Goal: Information Seeking & Learning: Learn about a topic

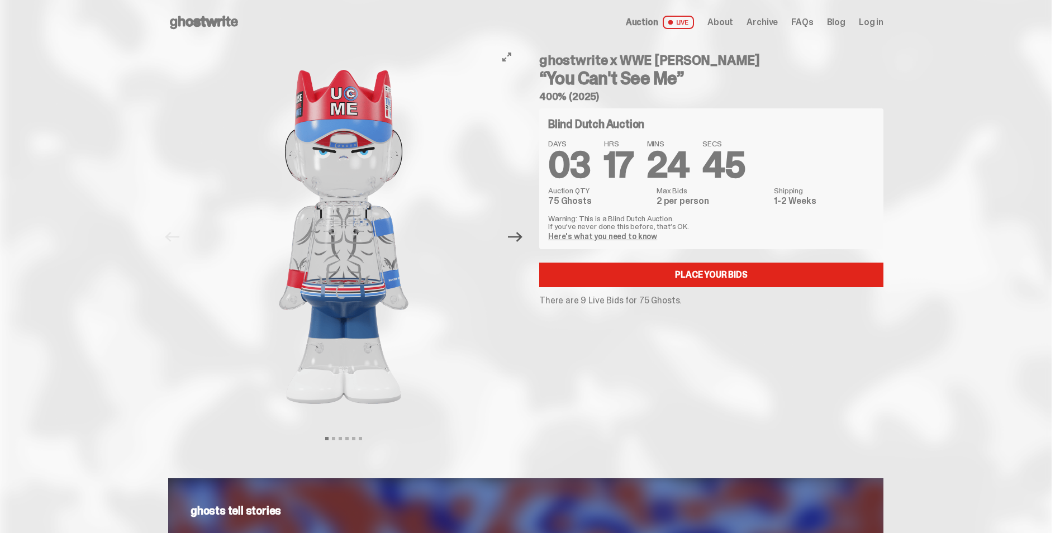
click at [523, 236] on icon "Next" at bounding box center [515, 237] width 15 height 10
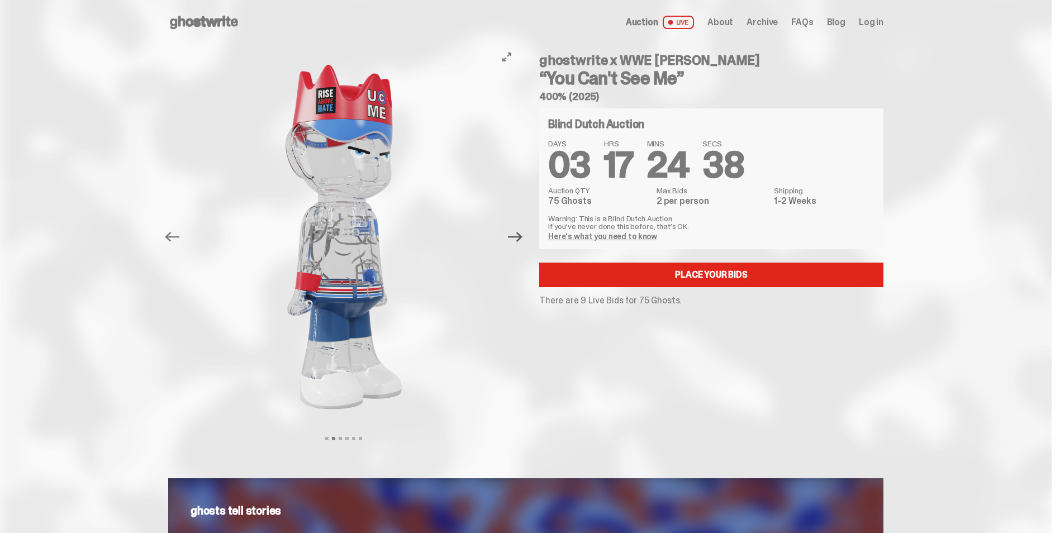
click at [523, 236] on icon "Next" at bounding box center [515, 237] width 15 height 10
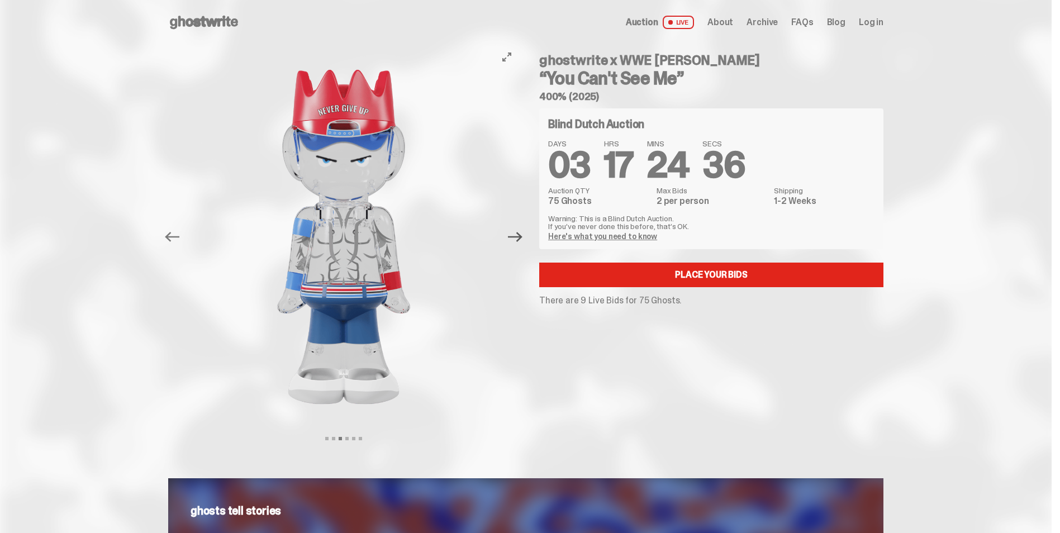
click at [523, 236] on icon "Next" at bounding box center [515, 237] width 15 height 10
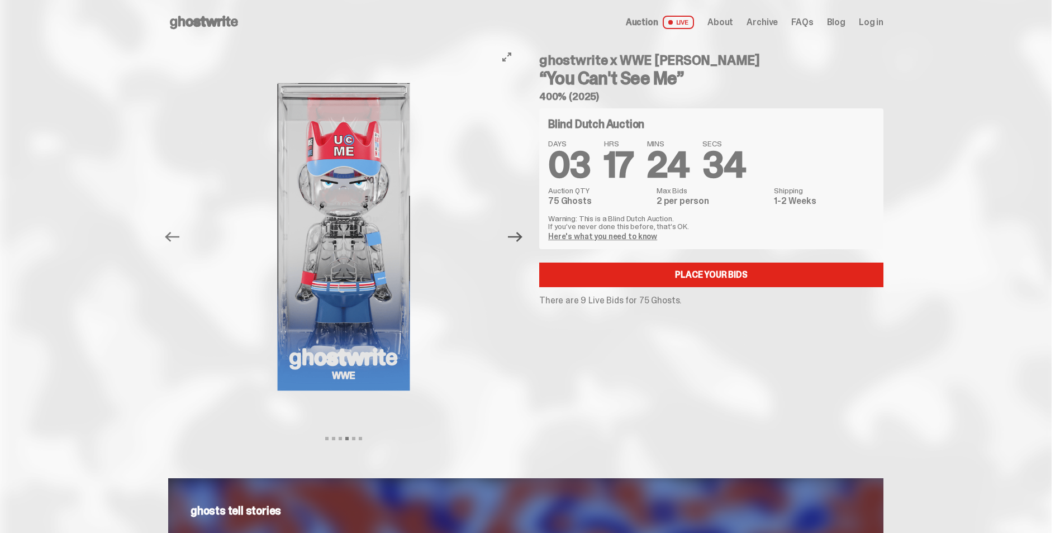
click at [523, 236] on icon "Next" at bounding box center [515, 237] width 15 height 10
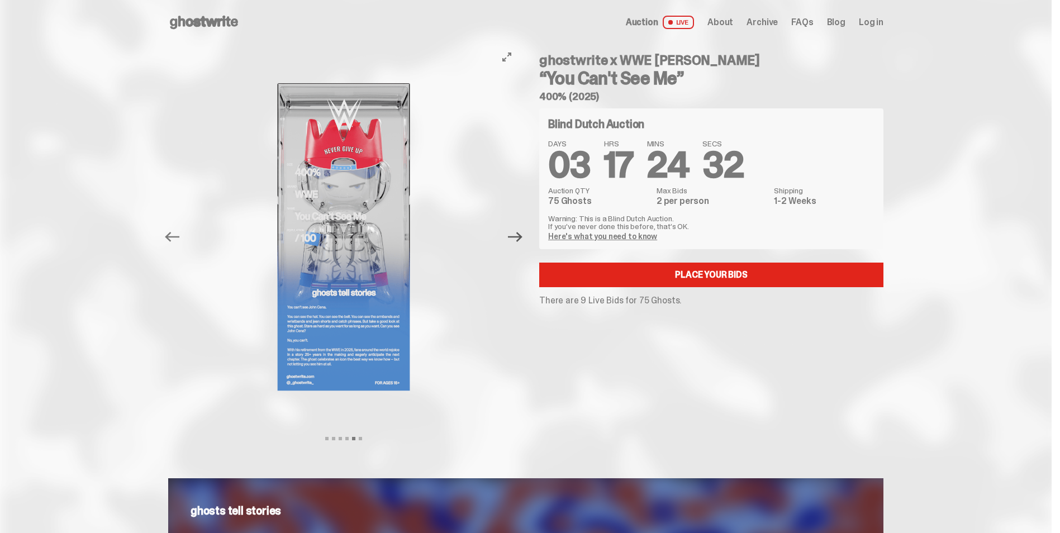
click at [523, 236] on icon "Next" at bounding box center [515, 237] width 15 height 10
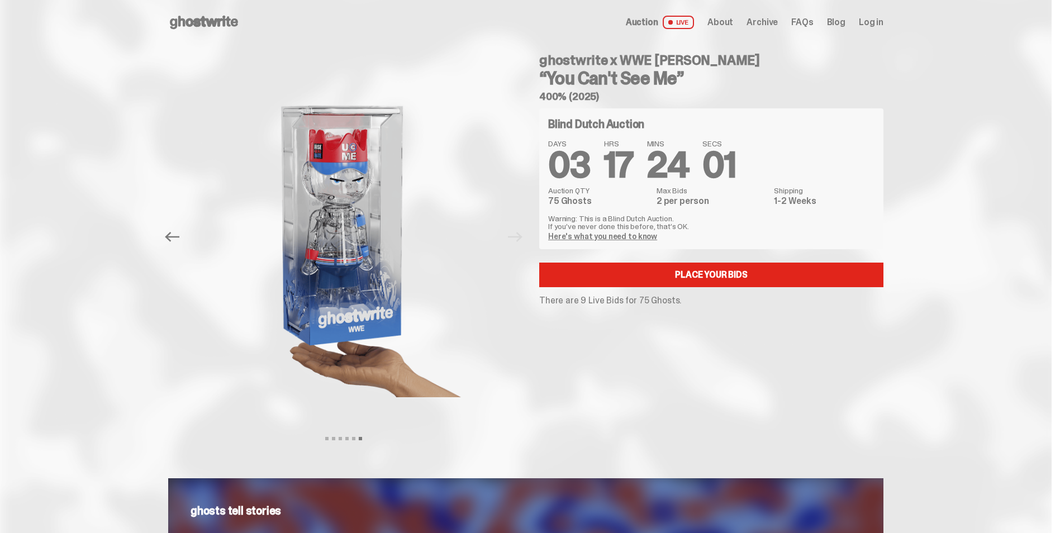
click at [762, 21] on span "Archive" at bounding box center [762, 22] width 31 height 9
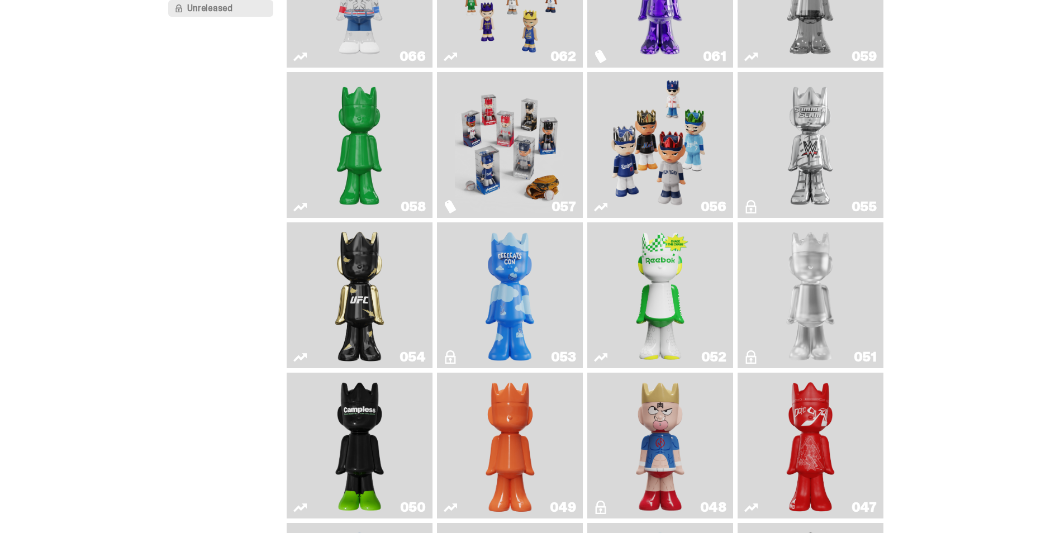
scroll to position [187, 0]
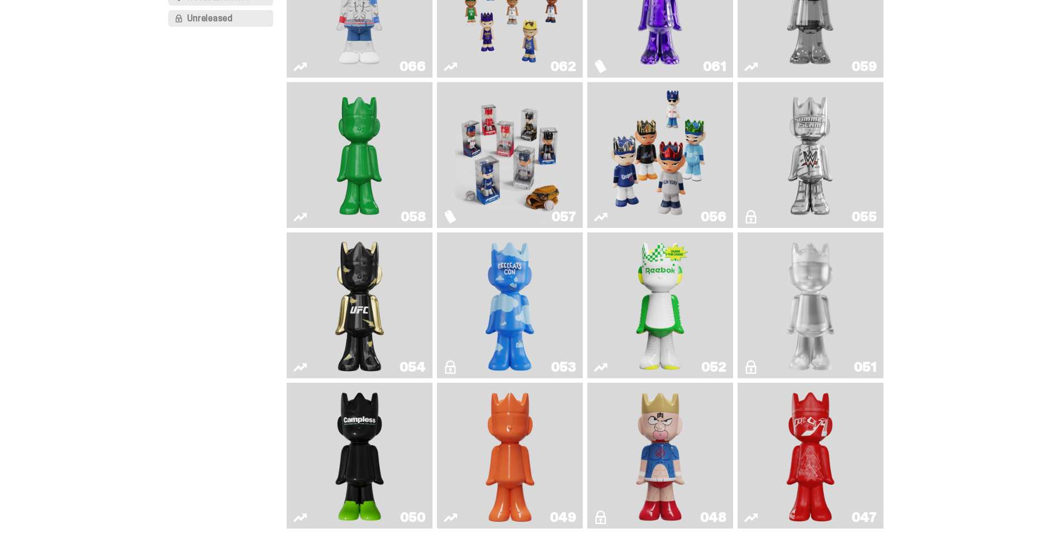
click at [790, 324] on img "LLLoyalty" at bounding box center [810, 305] width 59 height 137
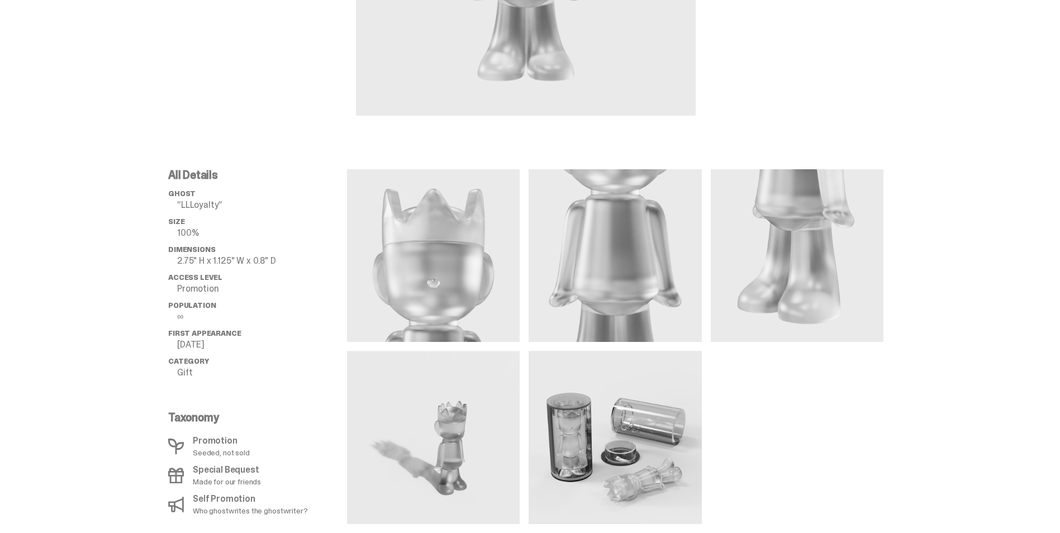
scroll to position [335, 0]
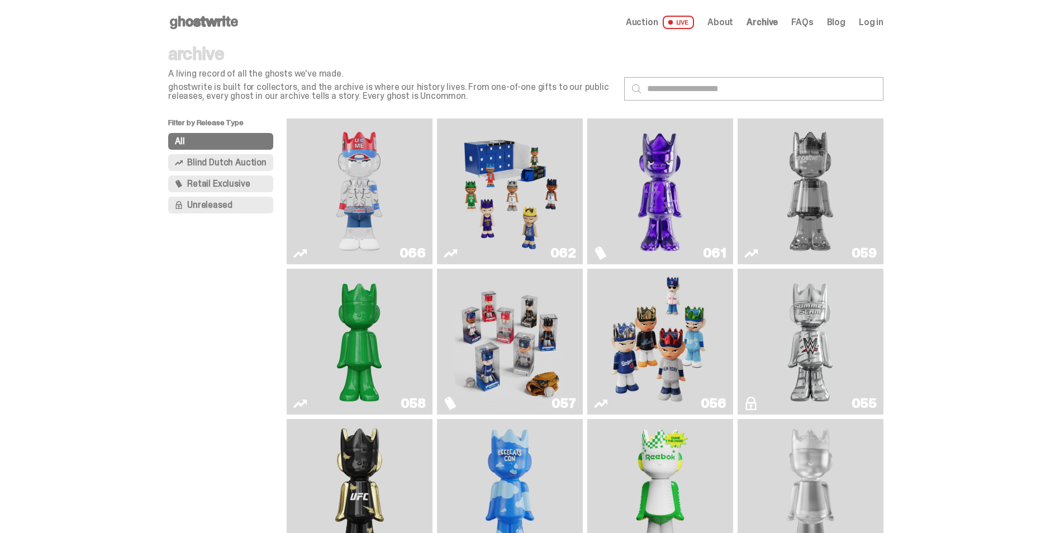
click at [781, 191] on img "Two" at bounding box center [811, 191] width 110 height 137
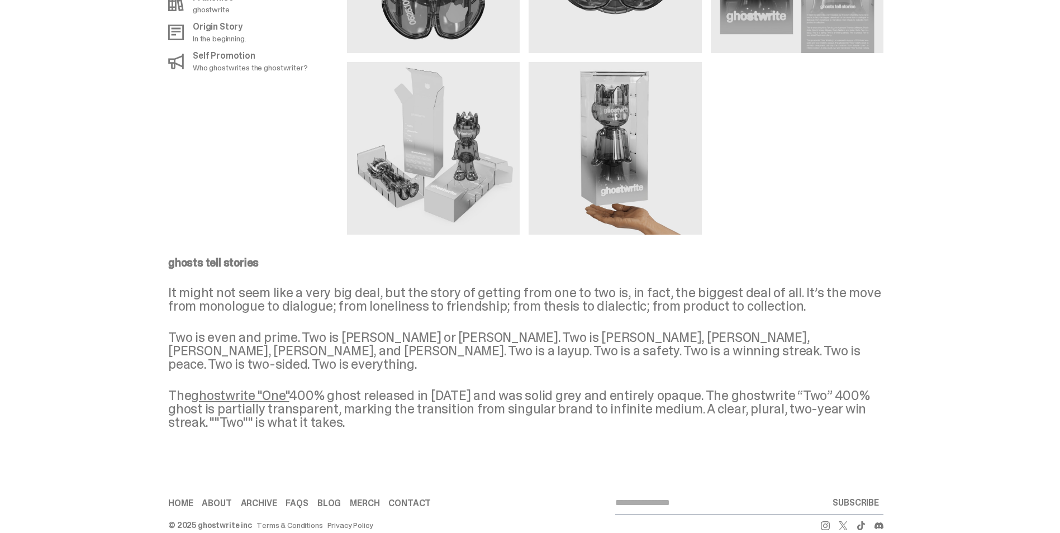
scroll to position [1172, 0]
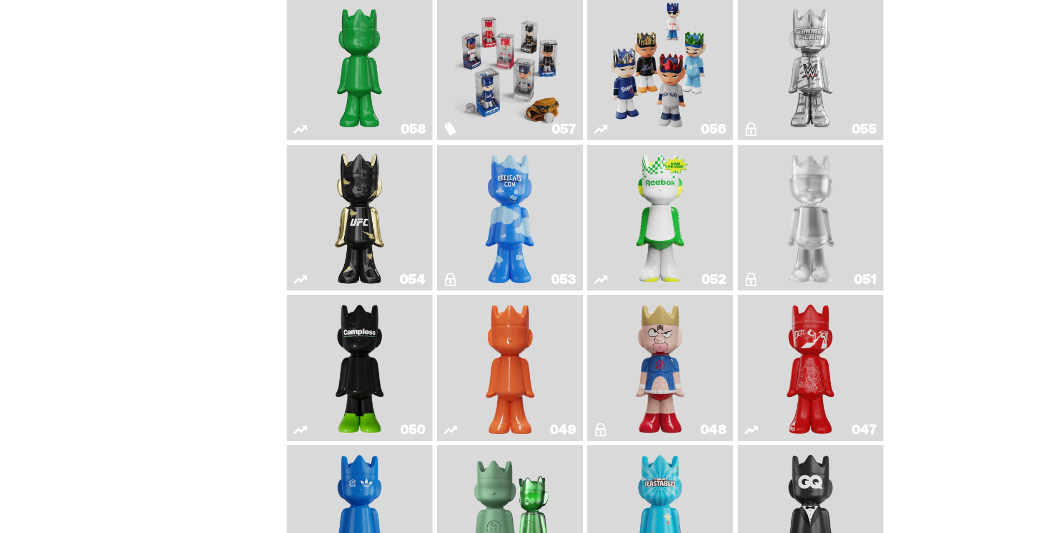
scroll to position [279, 0]
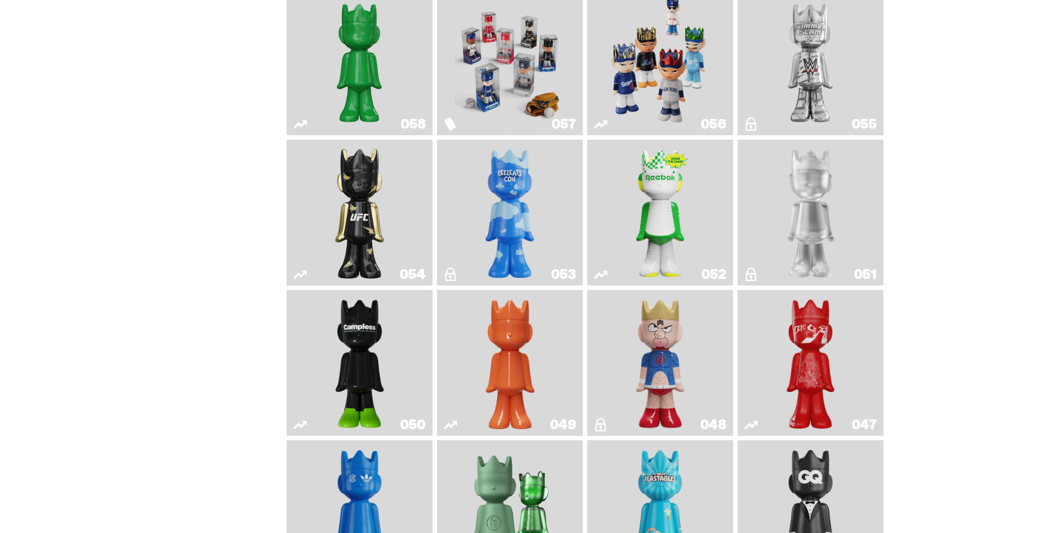
click at [661, 349] on img "Kinnikuman" at bounding box center [660, 363] width 59 height 137
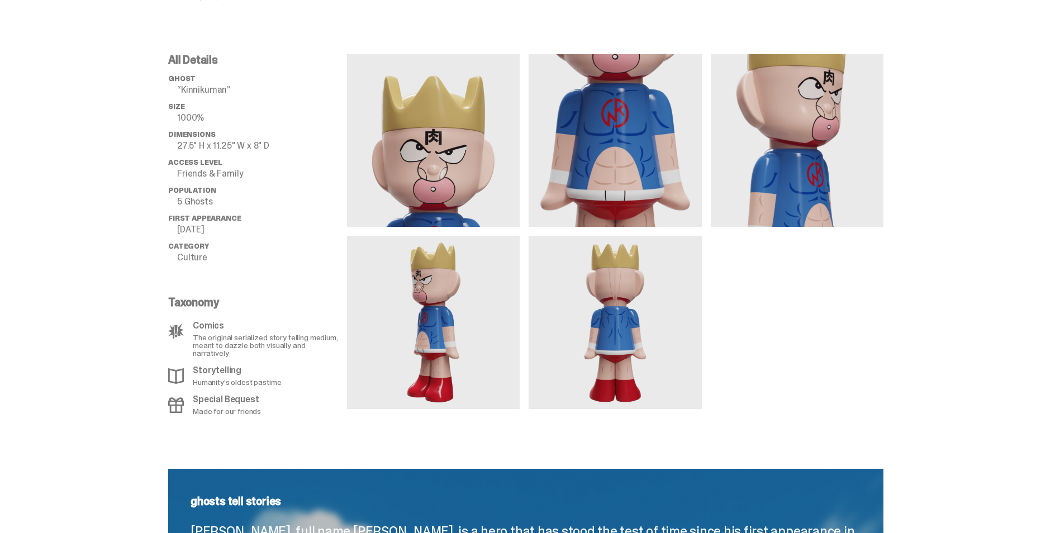
scroll to position [447, 0]
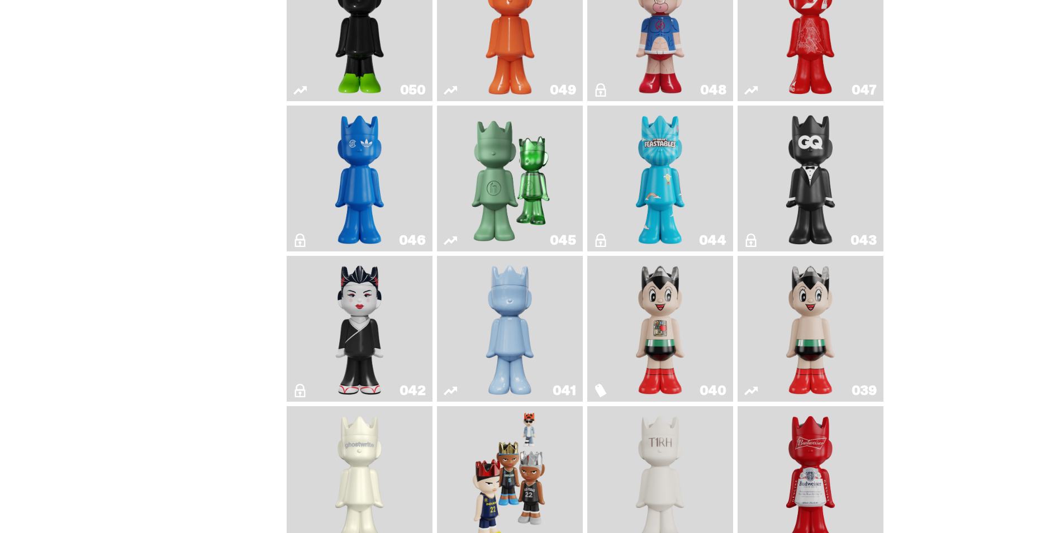
scroll to position [615, 0]
click at [338, 314] on img "Sei Less" at bounding box center [359, 328] width 59 height 137
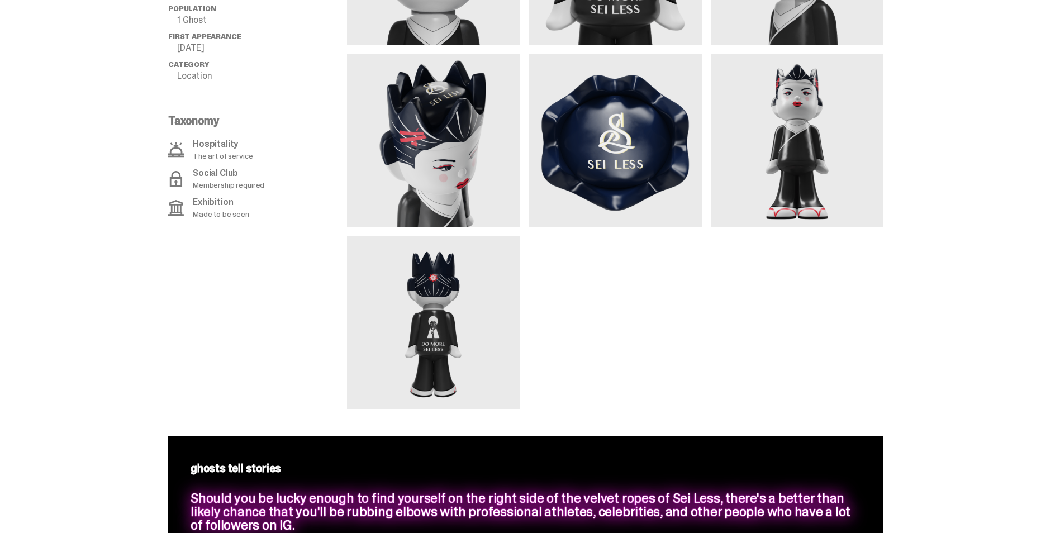
scroll to position [615, 0]
